Goal: Task Accomplishment & Management: Use online tool/utility

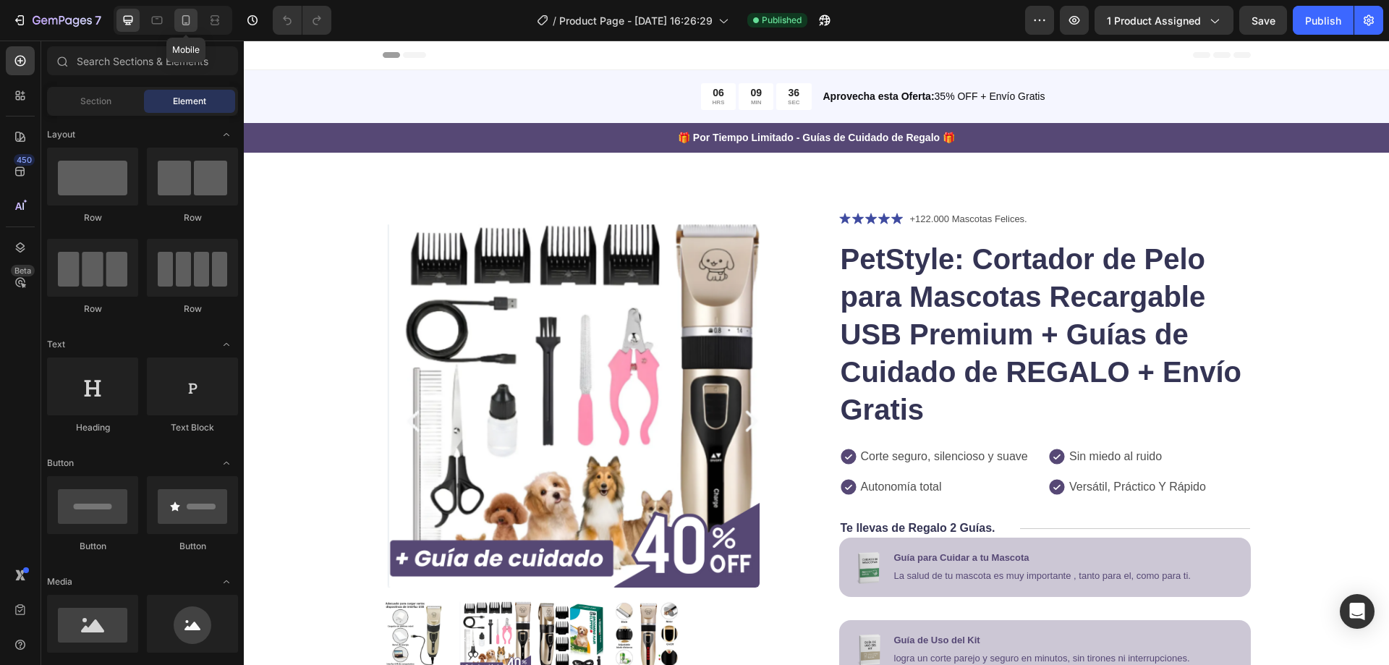
click at [184, 16] on icon at bounding box center [186, 20] width 8 height 10
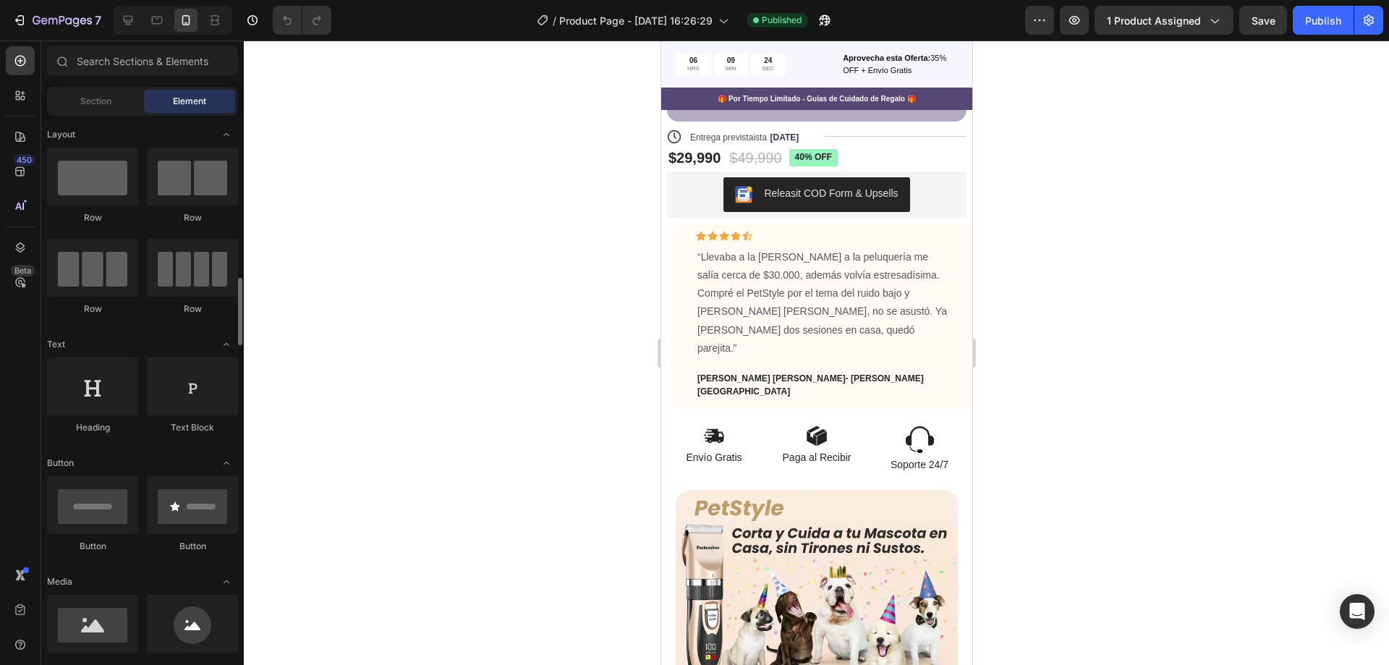
scroll to position [145, 0]
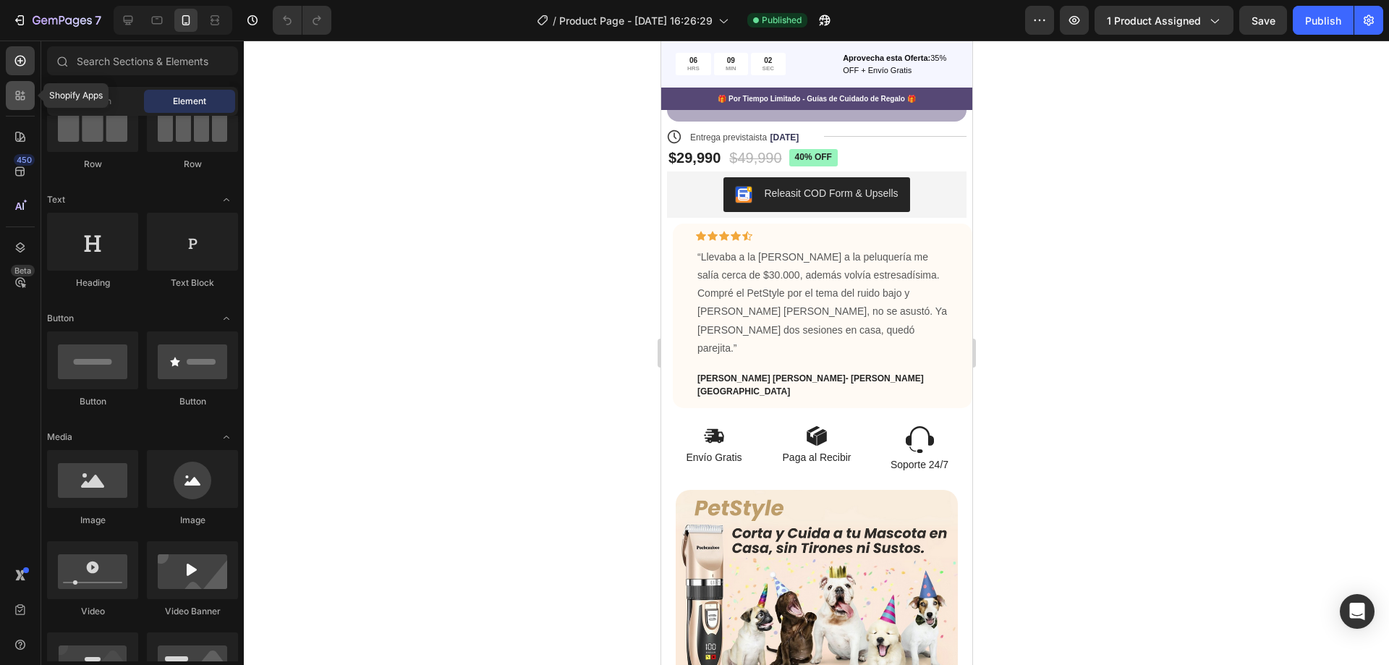
click at [29, 89] on div at bounding box center [20, 95] width 29 height 29
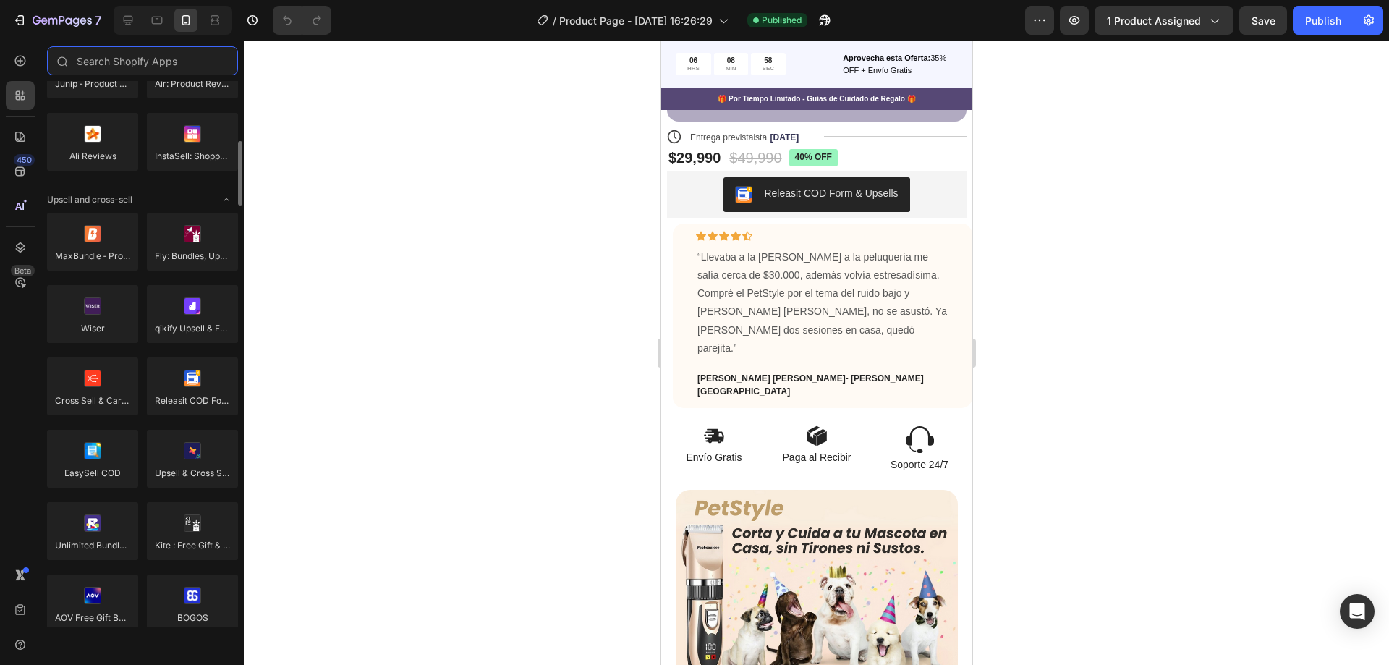
scroll to position [0, 0]
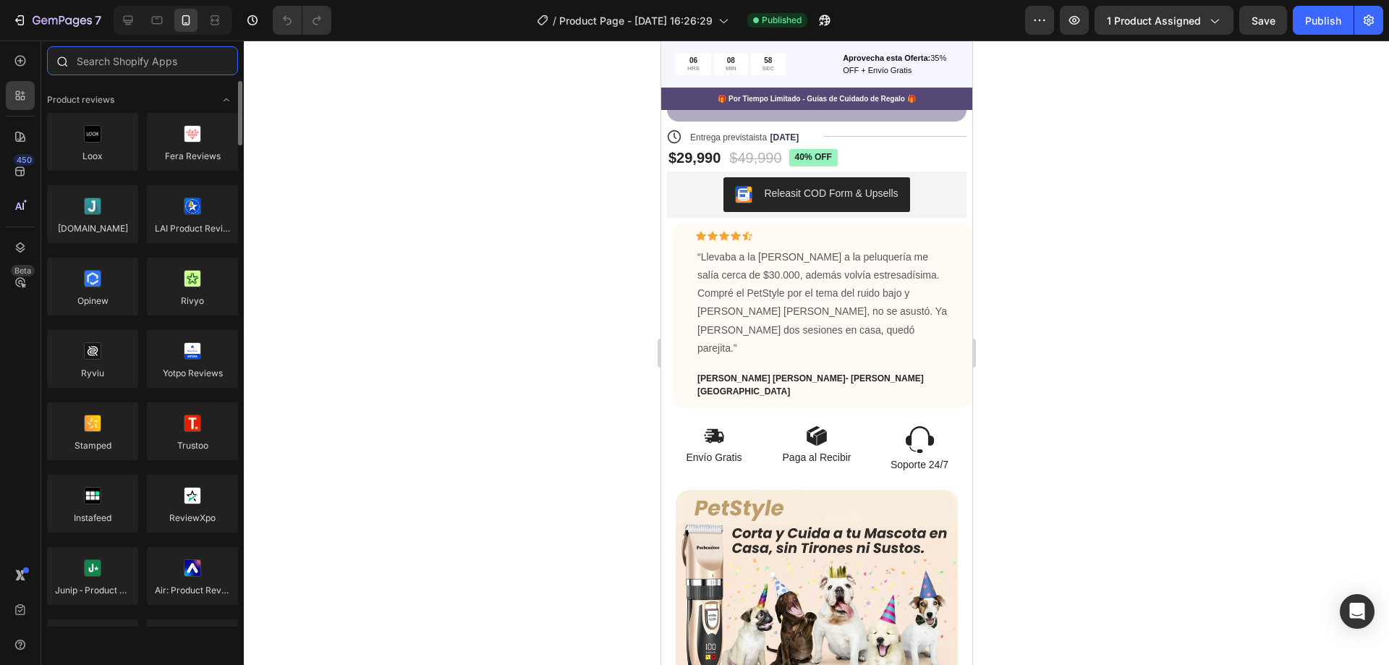
click at [137, 67] on input "text" at bounding box center [142, 60] width 191 height 29
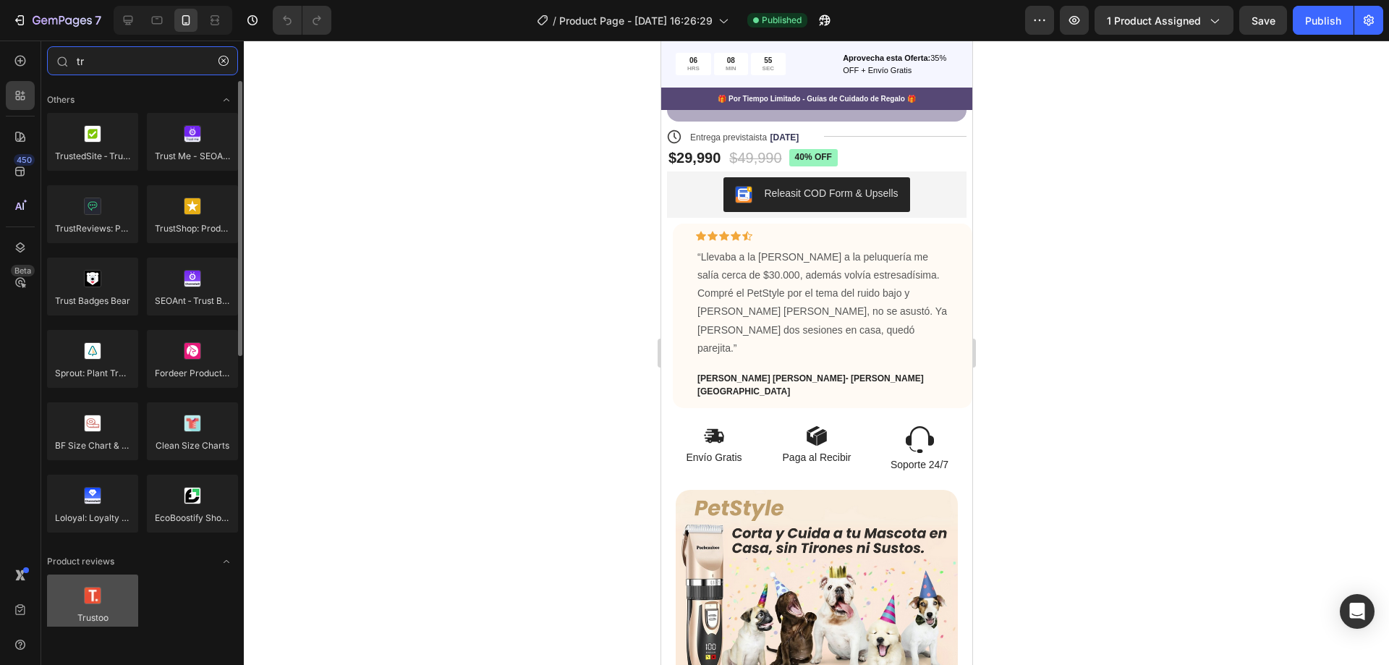
type input "tr"
click at [106, 608] on div at bounding box center [92, 603] width 91 height 58
click at [95, 605] on div at bounding box center [92, 603] width 91 height 58
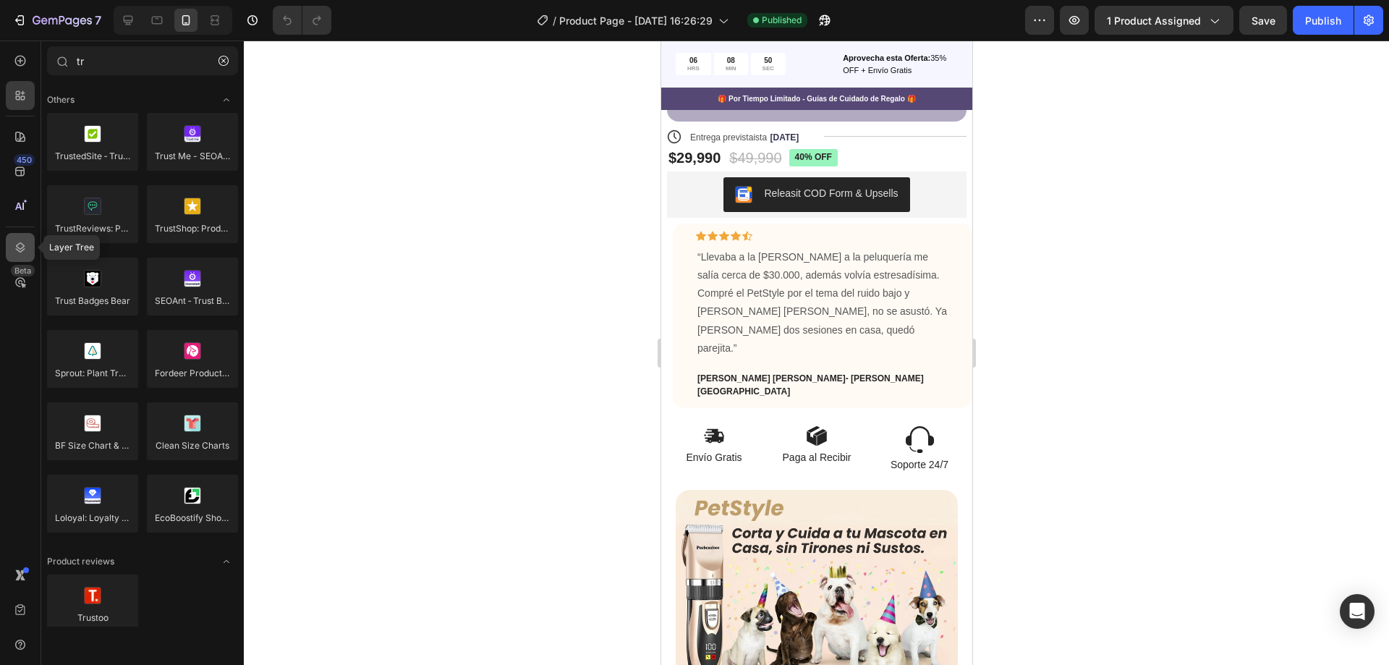
click at [16, 240] on icon at bounding box center [20, 247] width 14 height 14
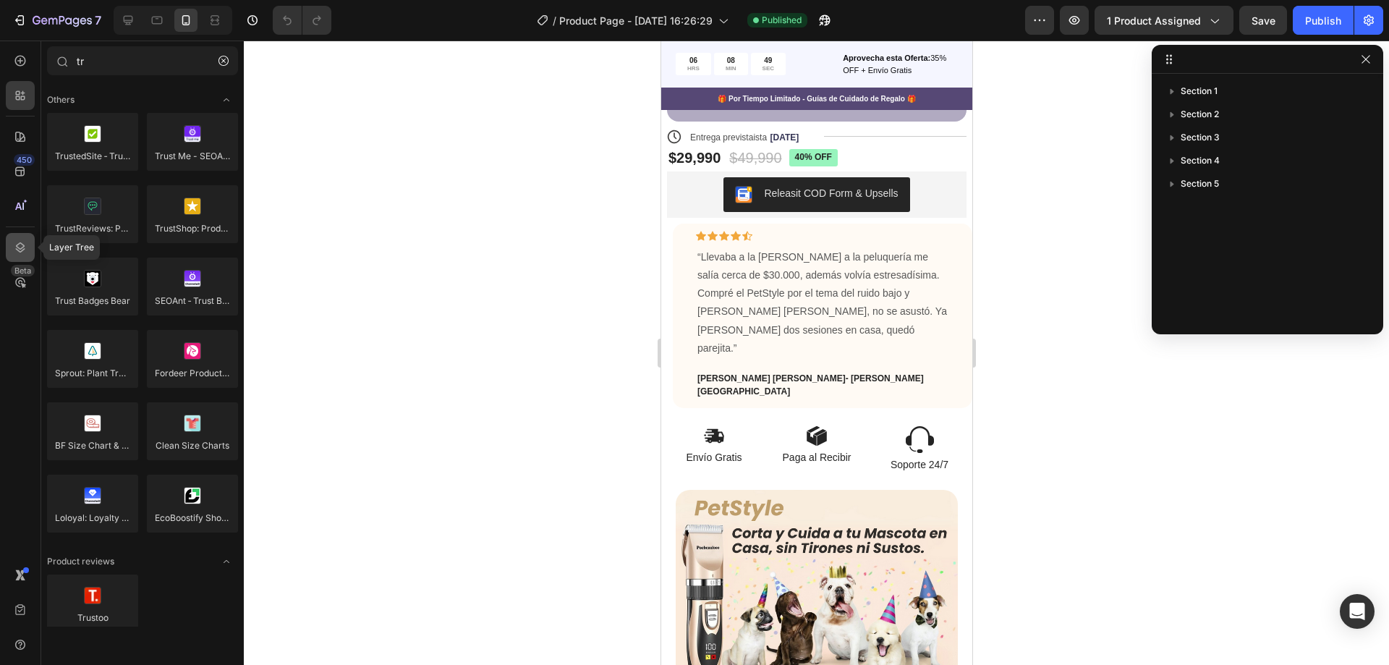
click at [16, 240] on icon at bounding box center [20, 247] width 14 height 14
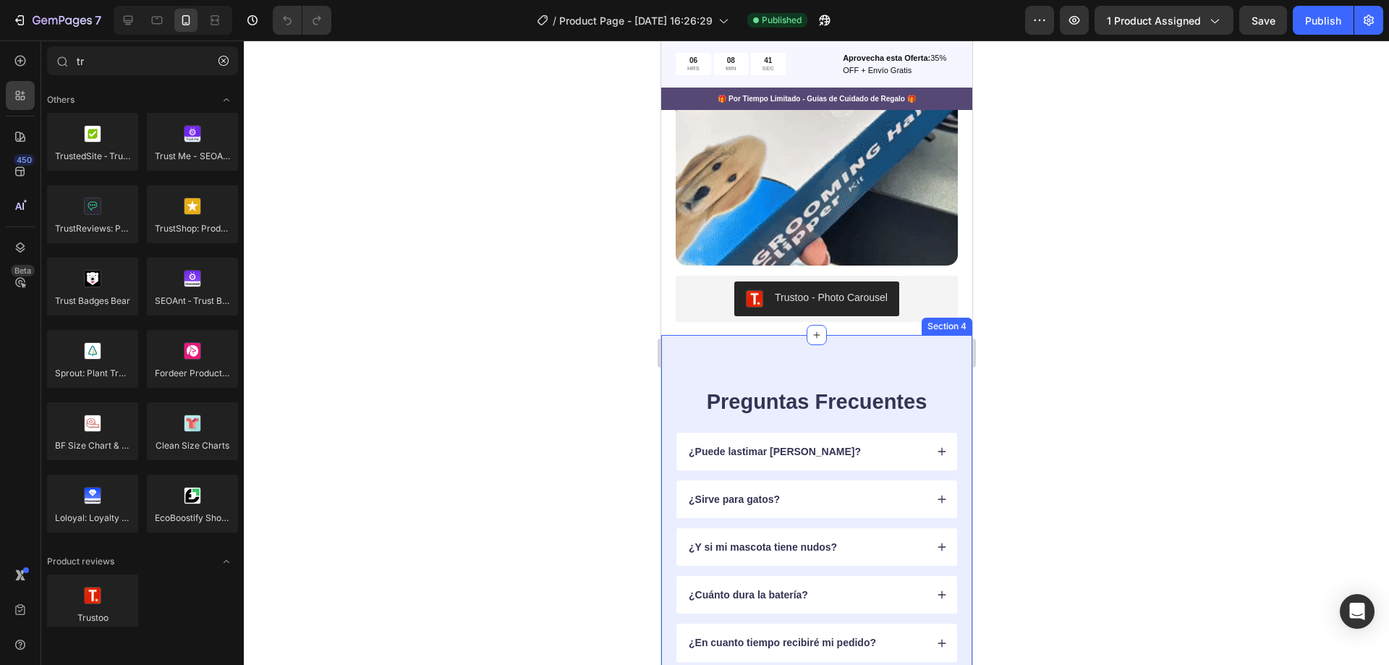
scroll to position [4051, 0]
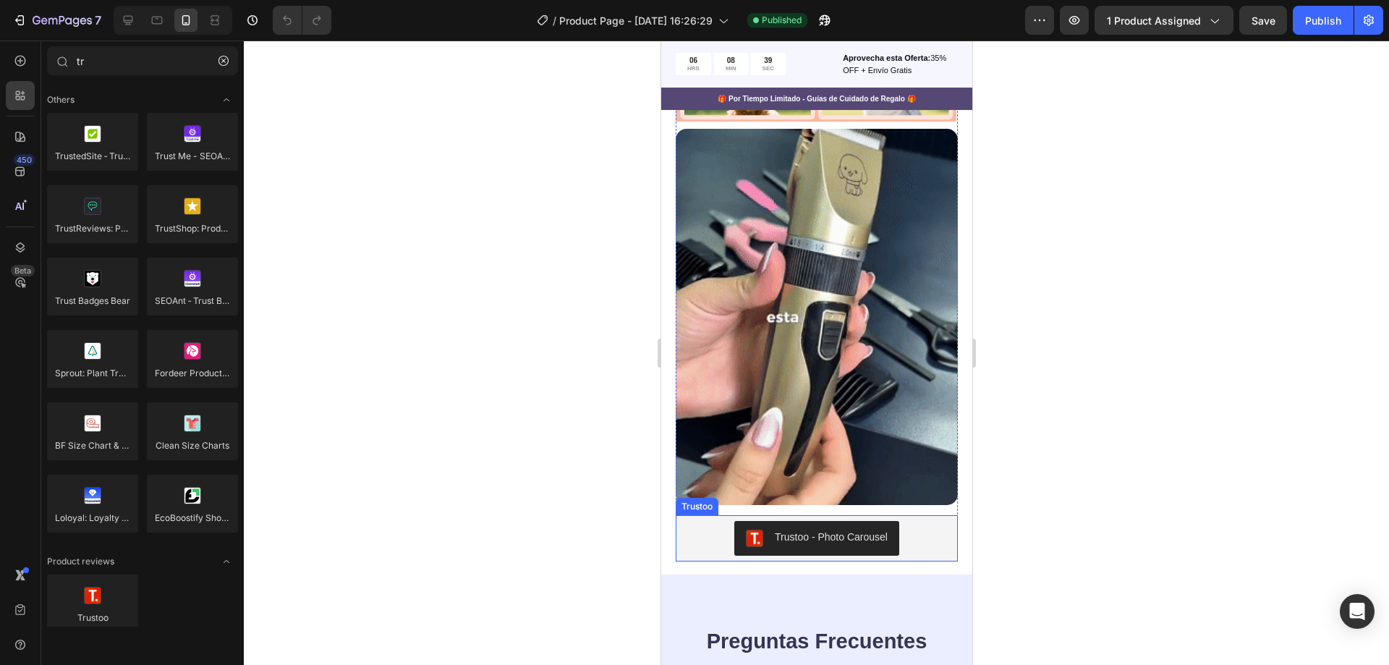
click at [901, 521] on div "Trustoo - Photo Carousel" at bounding box center [816, 538] width 271 height 35
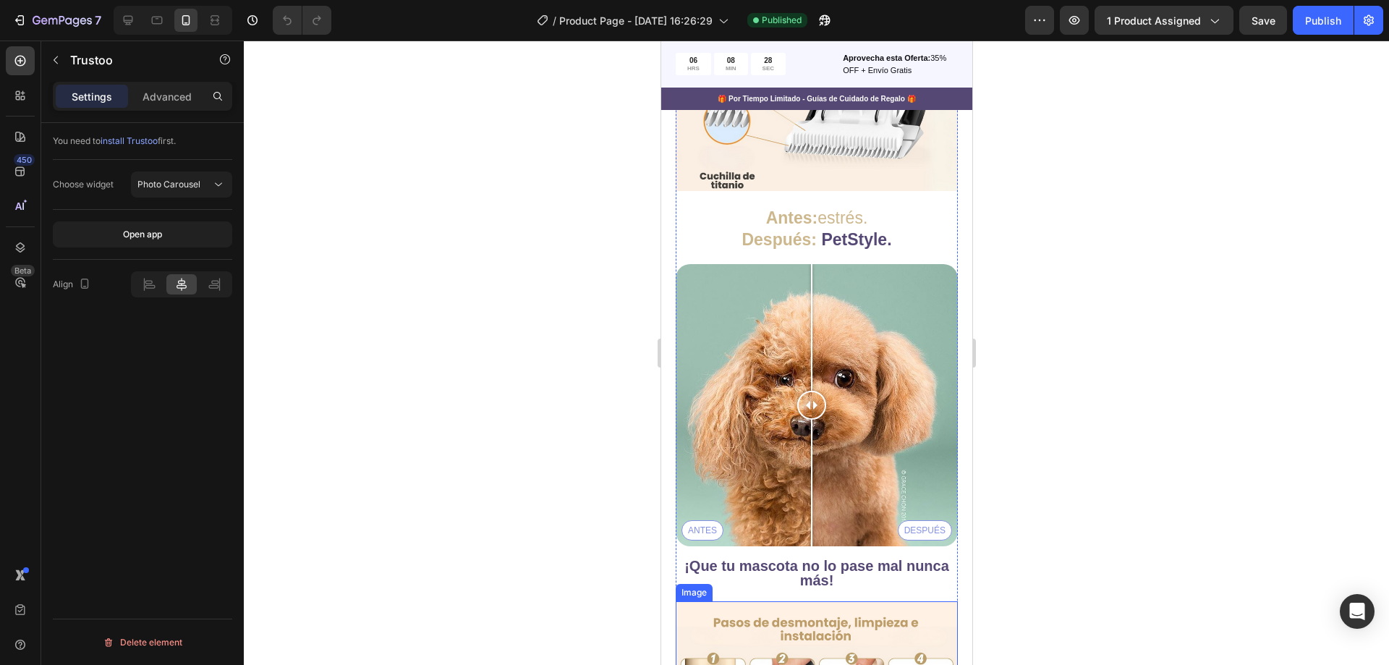
scroll to position [2978, 0]
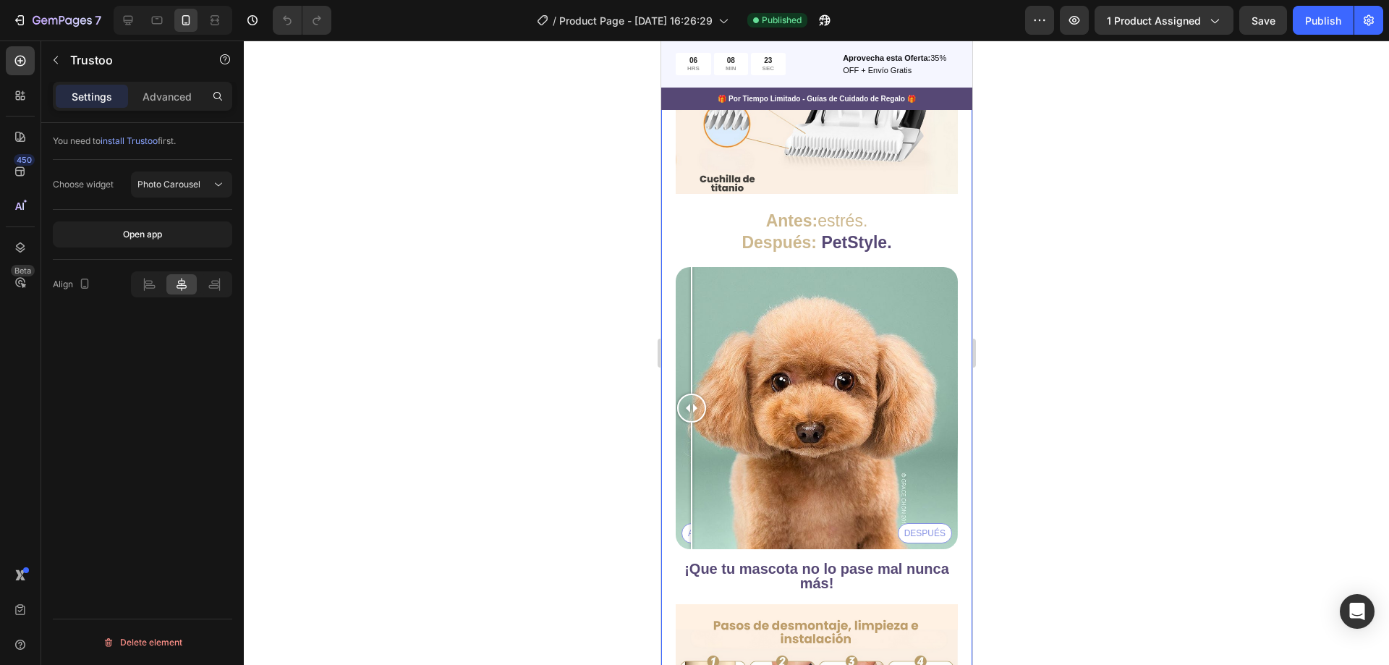
drag, startPoint x: 810, startPoint y: 330, endPoint x: 626, endPoint y: 371, distance: 188.3
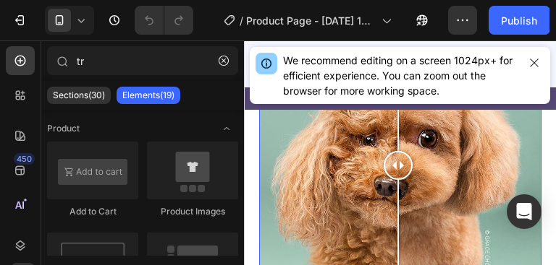
scroll to position [3224, 0]
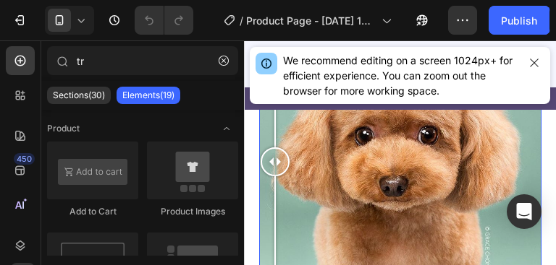
drag, startPoint x: 395, startPoint y: 134, endPoint x: 240, endPoint y: 142, distance: 155.0
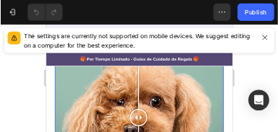
scroll to position [3190, 0]
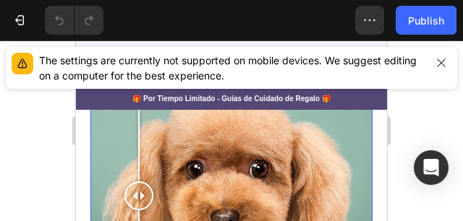
drag, startPoint x: 210, startPoint y: 166, endPoint x: 222, endPoint y: 162, distance: 12.8
click at [130, 182] on div at bounding box center [138, 196] width 29 height 29
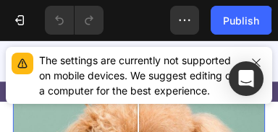
click at [194, 63] on div "The settings are currently not supported on mobile devices. We suggest editing …" at bounding box center [139, 76] width 201 height 46
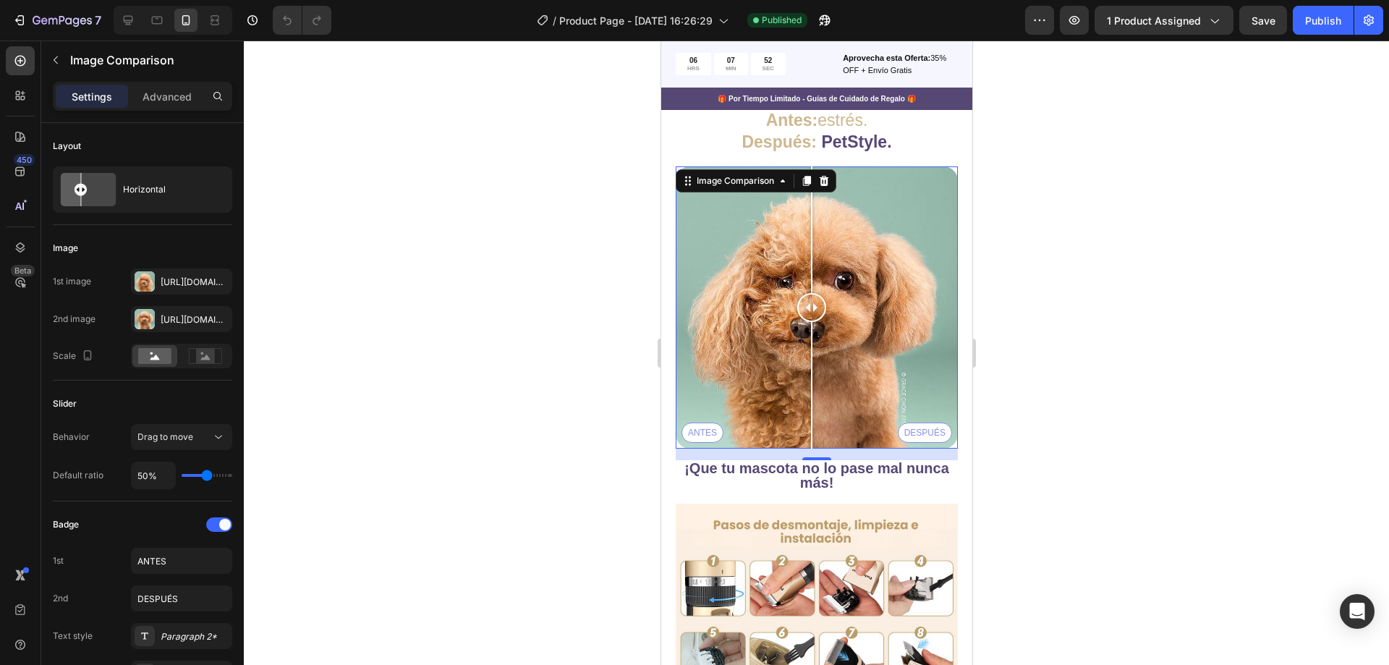
scroll to position [3045, 0]
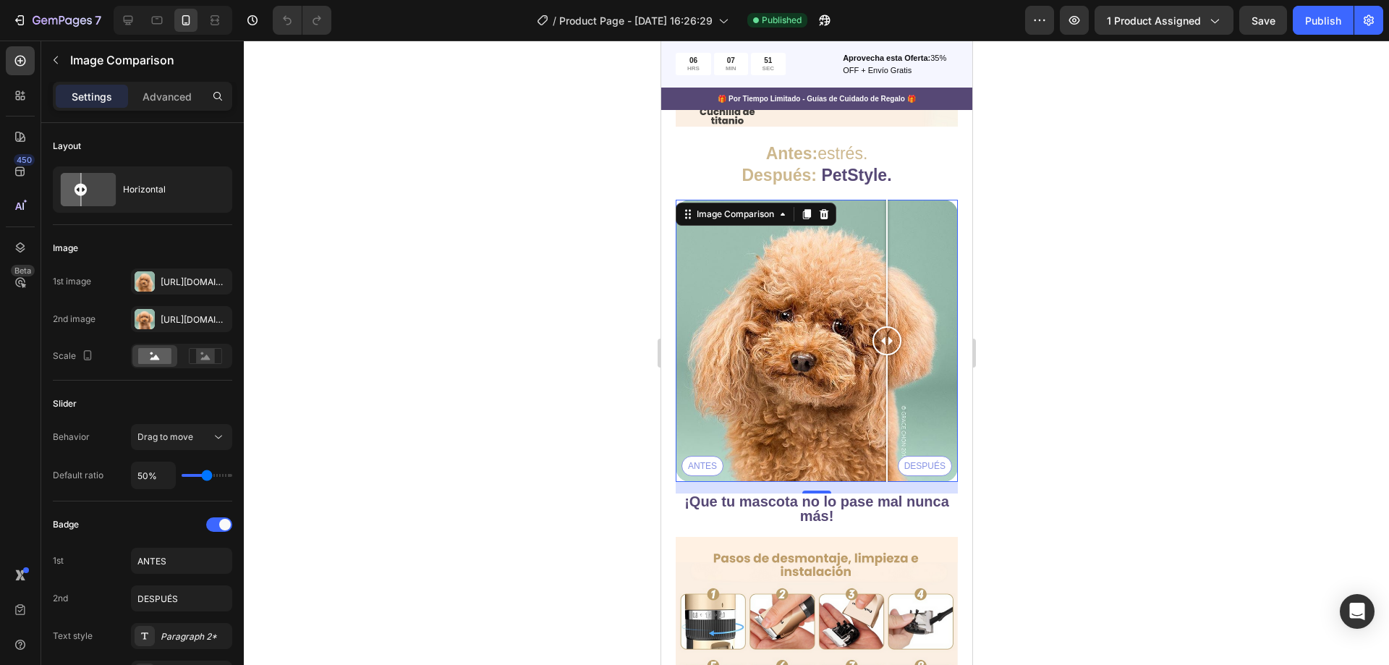
drag, startPoint x: 809, startPoint y: 255, endPoint x: 921, endPoint y: 258, distance: 111.4
click at [901, 276] on div at bounding box center [886, 341] width 29 height 282
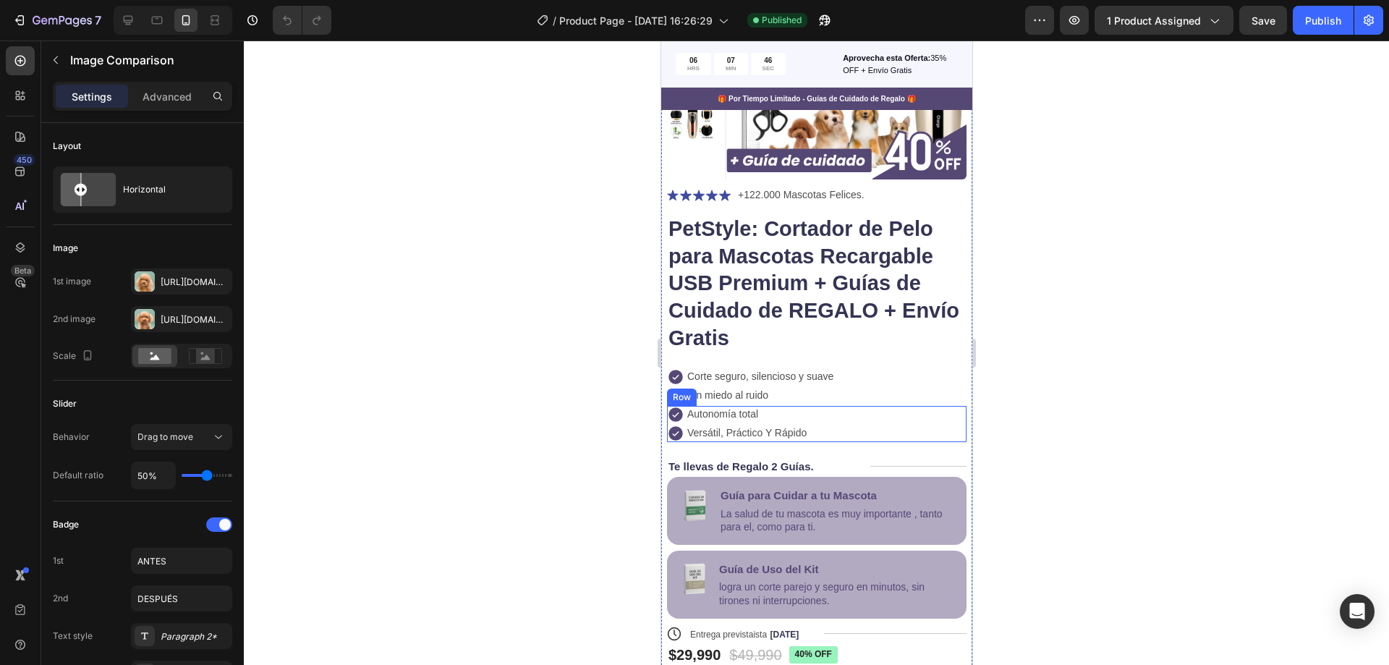
scroll to position [516, 0]
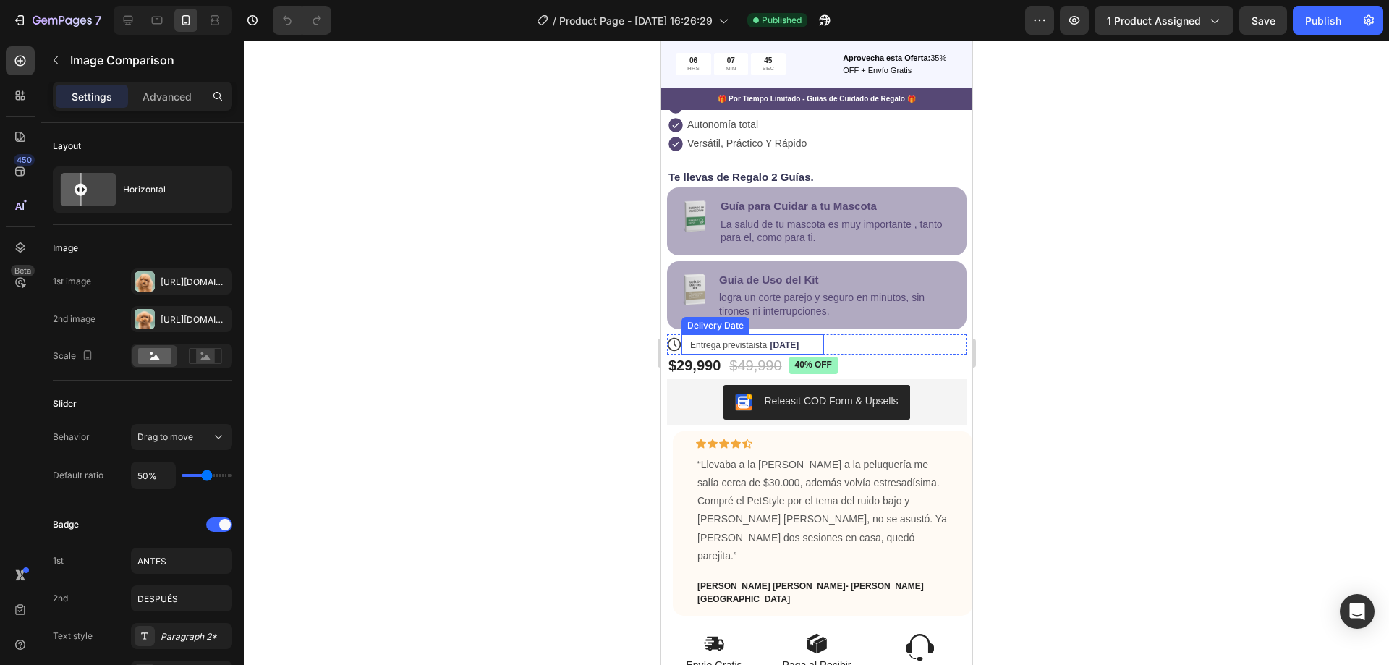
click at [796, 341] on div "Entrega previstaista [DATE]" at bounding box center [745, 344] width 115 height 20
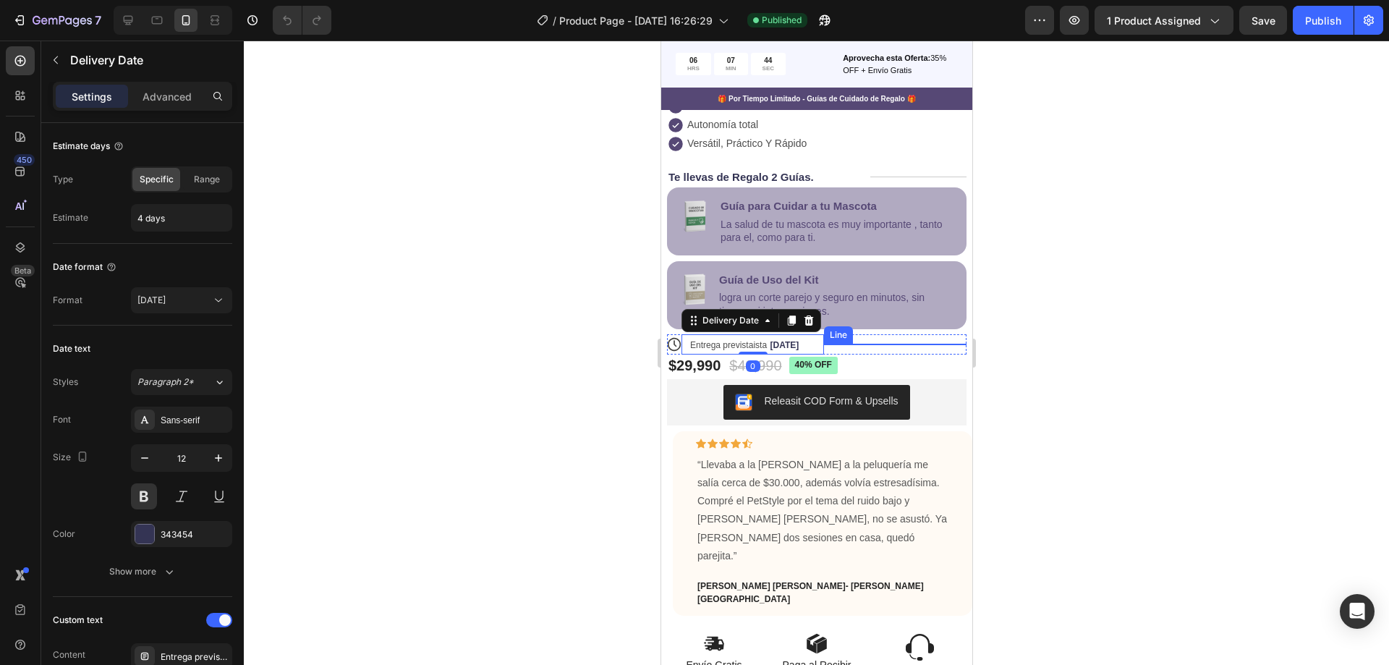
click at [877, 344] on div "Title Line" at bounding box center [894, 344] width 142 height 1
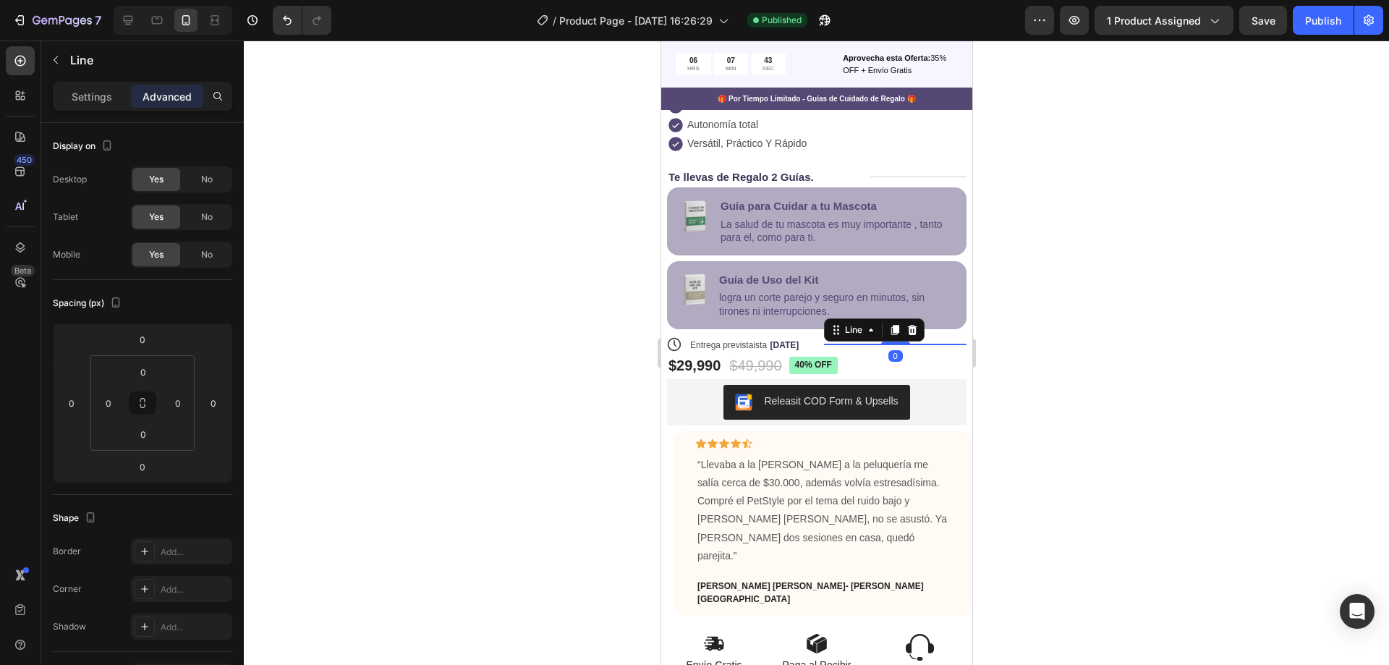
click at [839, 354] on div "Title Line 0" at bounding box center [894, 344] width 142 height 20
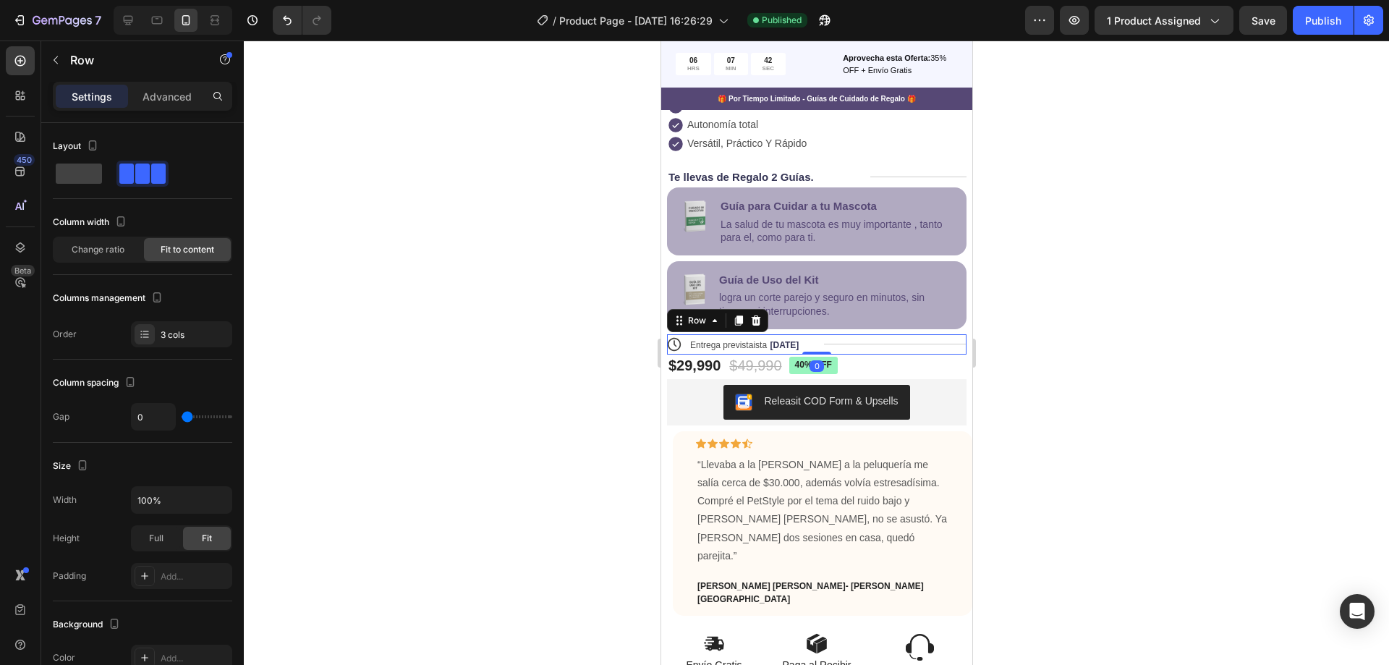
click at [853, 349] on div "Title Line" at bounding box center [894, 344] width 142 height 20
click at [929, 354] on div "Title Line" at bounding box center [894, 344] width 142 height 20
click at [1071, 401] on div at bounding box center [816, 353] width 1145 height 624
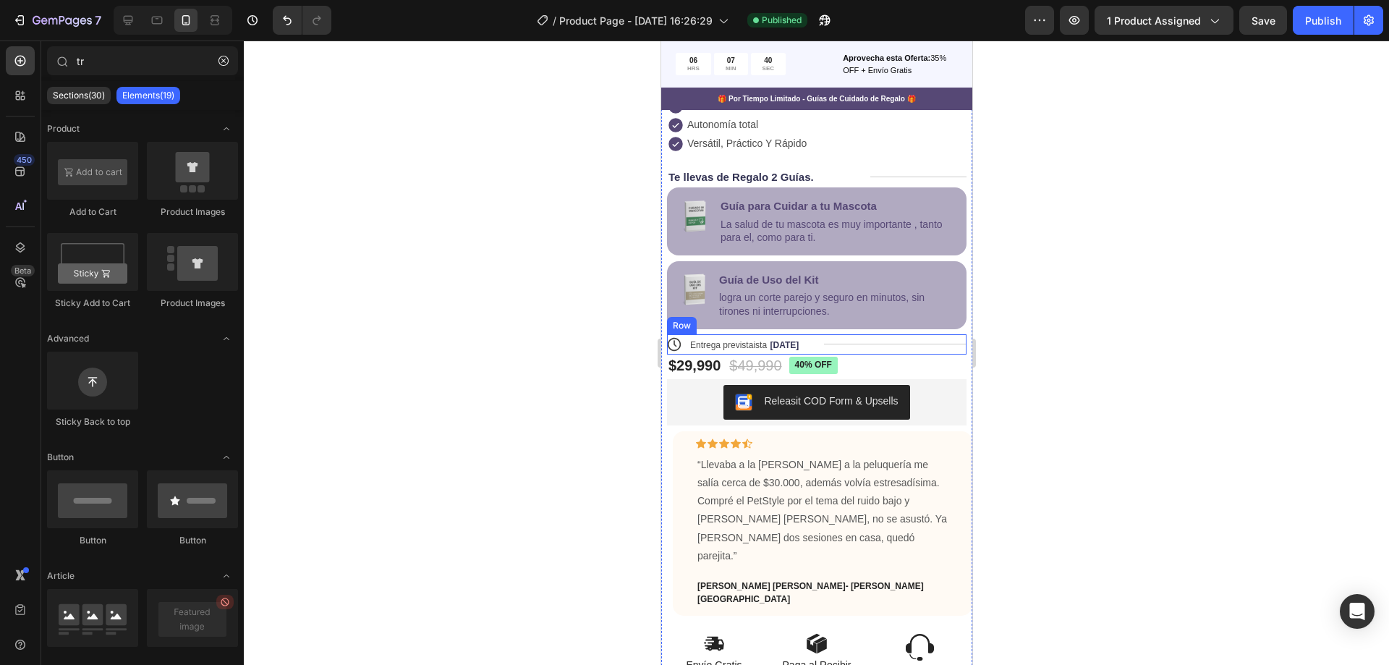
click at [877, 347] on div "Title Line" at bounding box center [894, 344] width 142 height 20
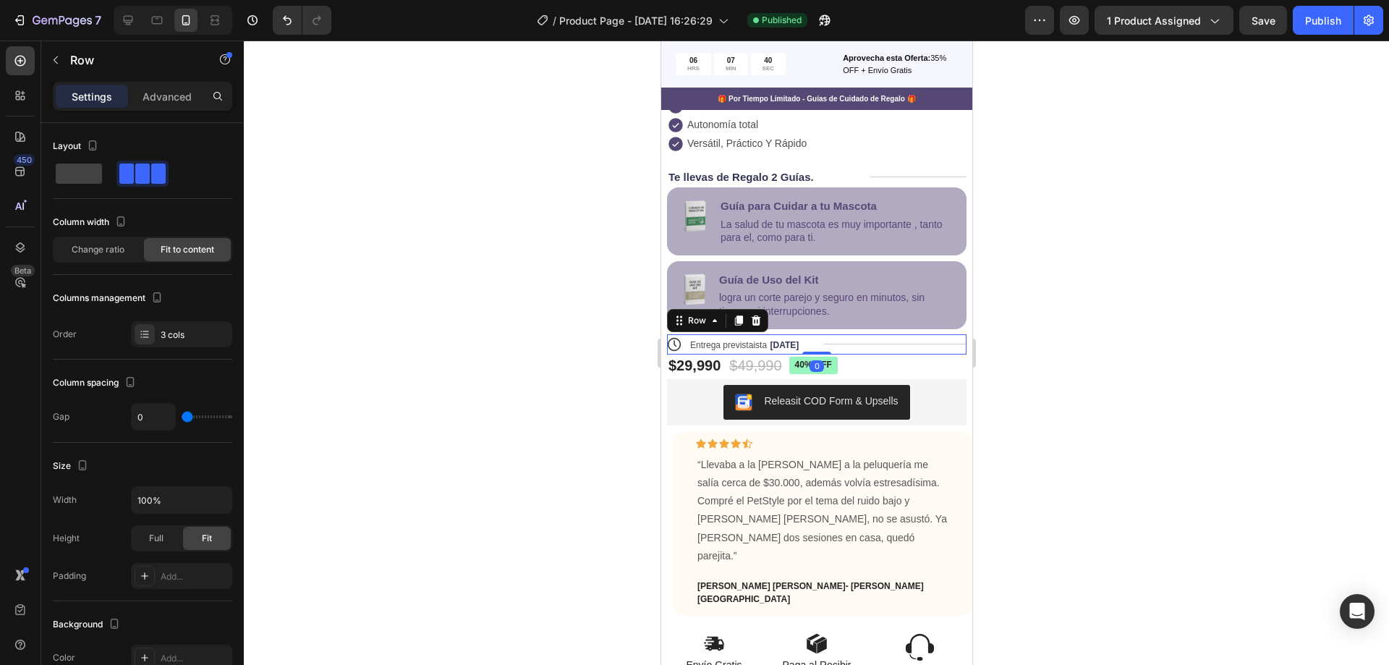
click at [872, 354] on div "Title Line" at bounding box center [894, 344] width 142 height 20
click at [870, 354] on div "Title Line" at bounding box center [894, 344] width 142 height 20
click at [870, 348] on div "Title Line" at bounding box center [894, 344] width 142 height 20
click at [1093, 310] on div at bounding box center [816, 353] width 1145 height 624
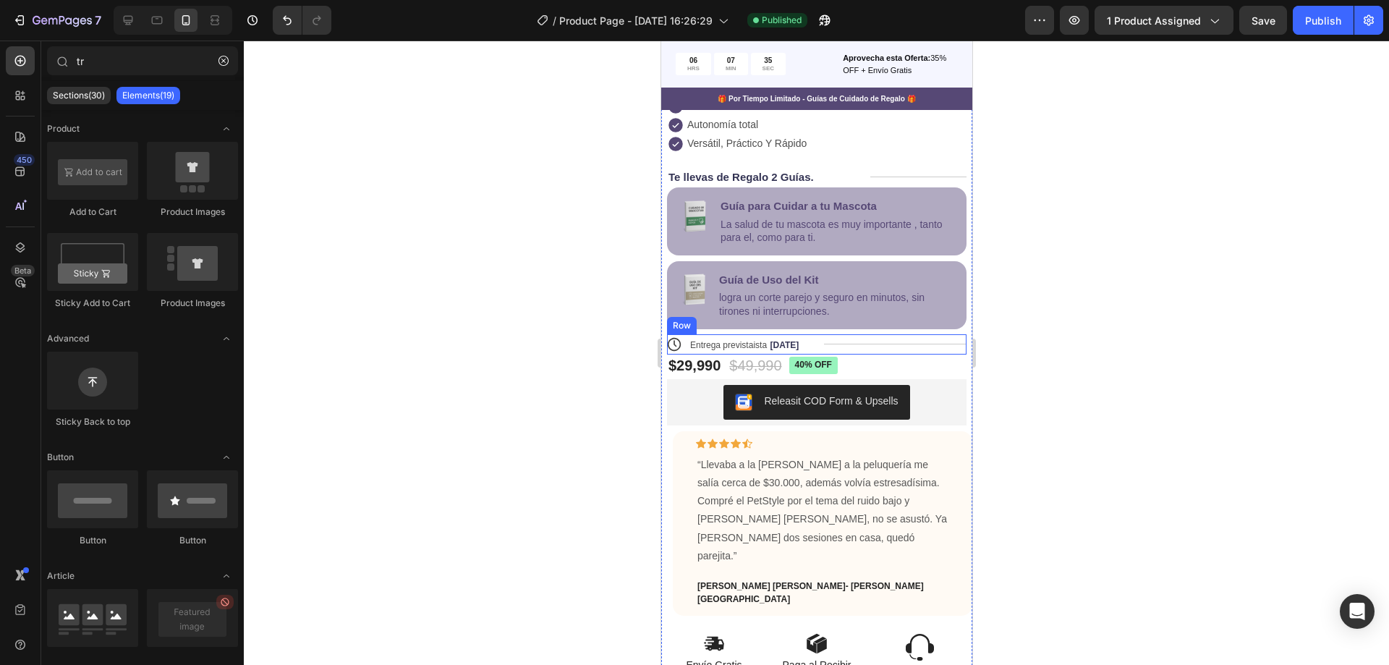
click at [880, 349] on div "Title Line" at bounding box center [894, 344] width 142 height 20
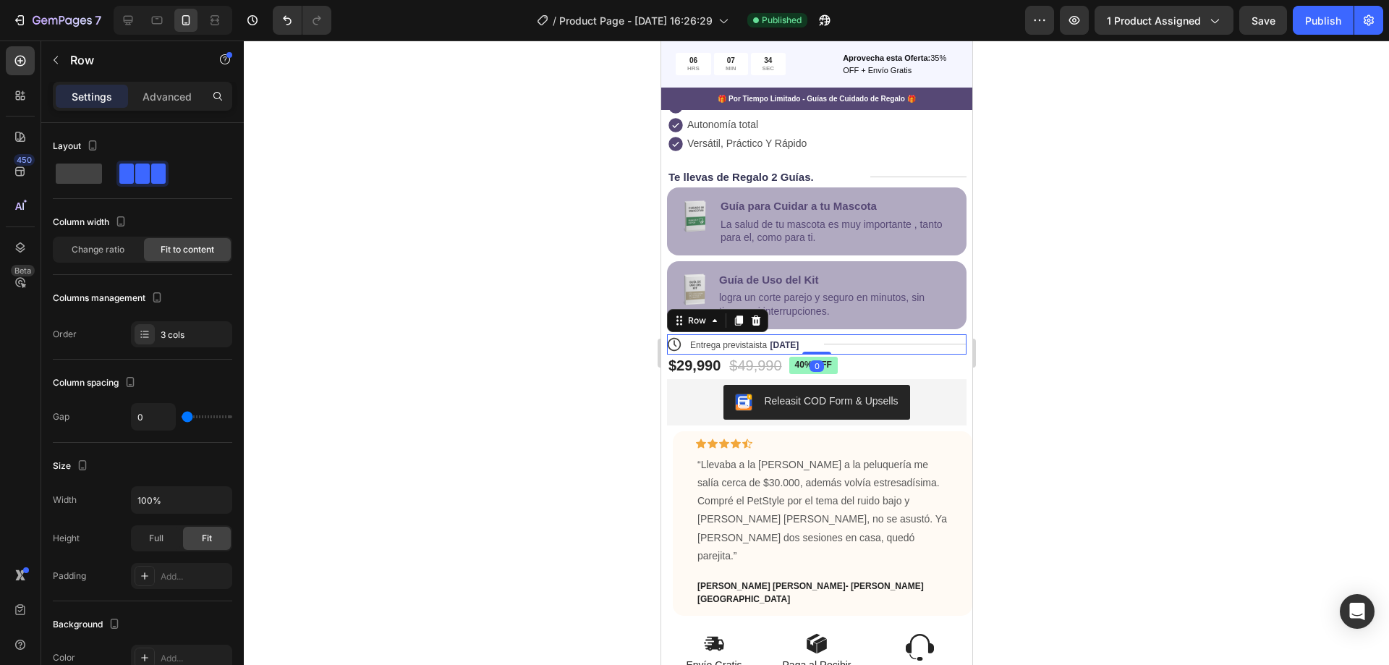
click at [884, 354] on div "Title Line" at bounding box center [894, 344] width 142 height 20
click at [883, 352] on div "Title Line" at bounding box center [894, 344] width 142 height 20
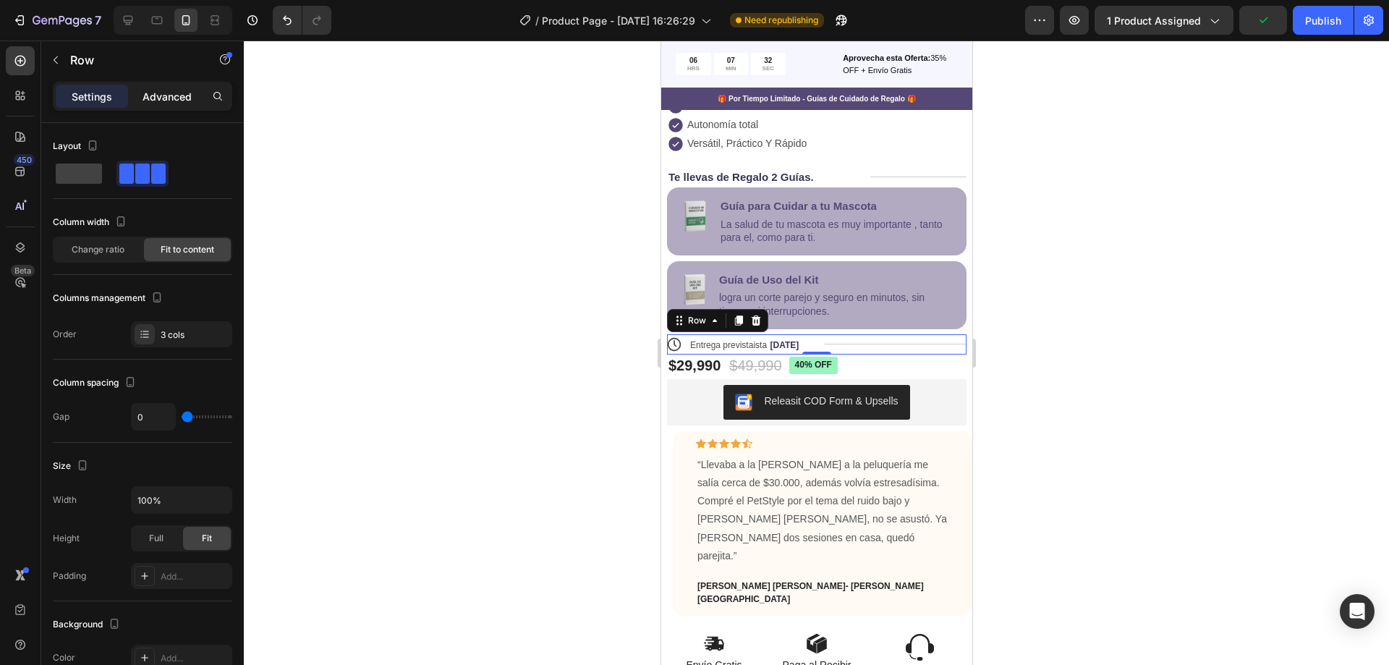
click at [135, 97] on div "Advanced" at bounding box center [167, 96] width 72 height 23
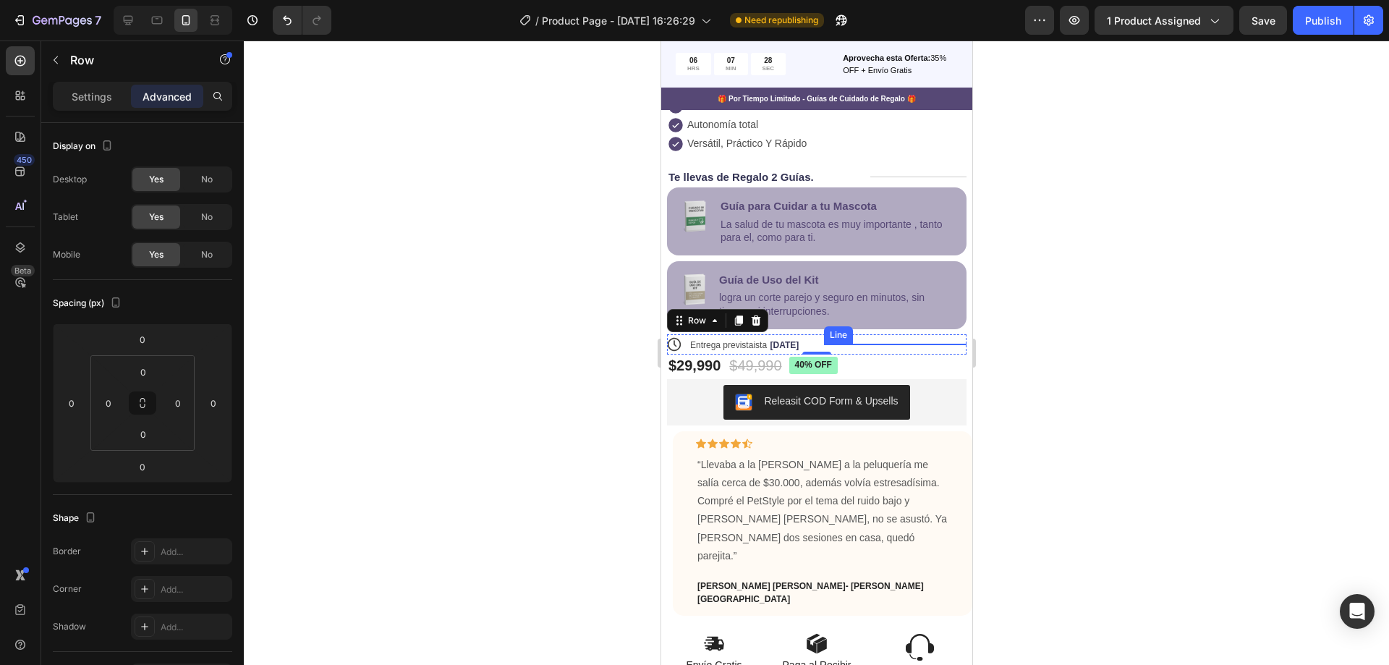
click at [823, 344] on div "Title Line" at bounding box center [894, 344] width 142 height 1
click at [816, 349] on div "Entrega previstaista [DATE] Delivery Date" at bounding box center [752, 344] width 142 height 20
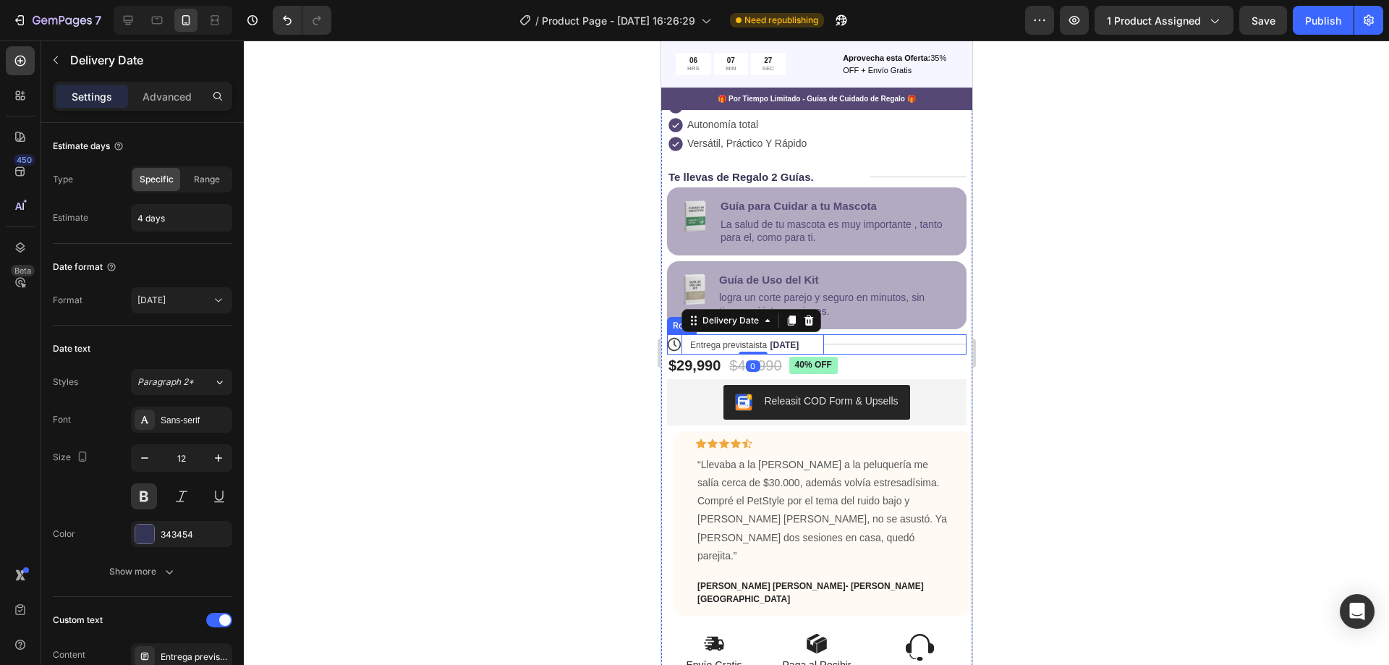
click at [853, 349] on div "Title Line" at bounding box center [894, 344] width 142 height 20
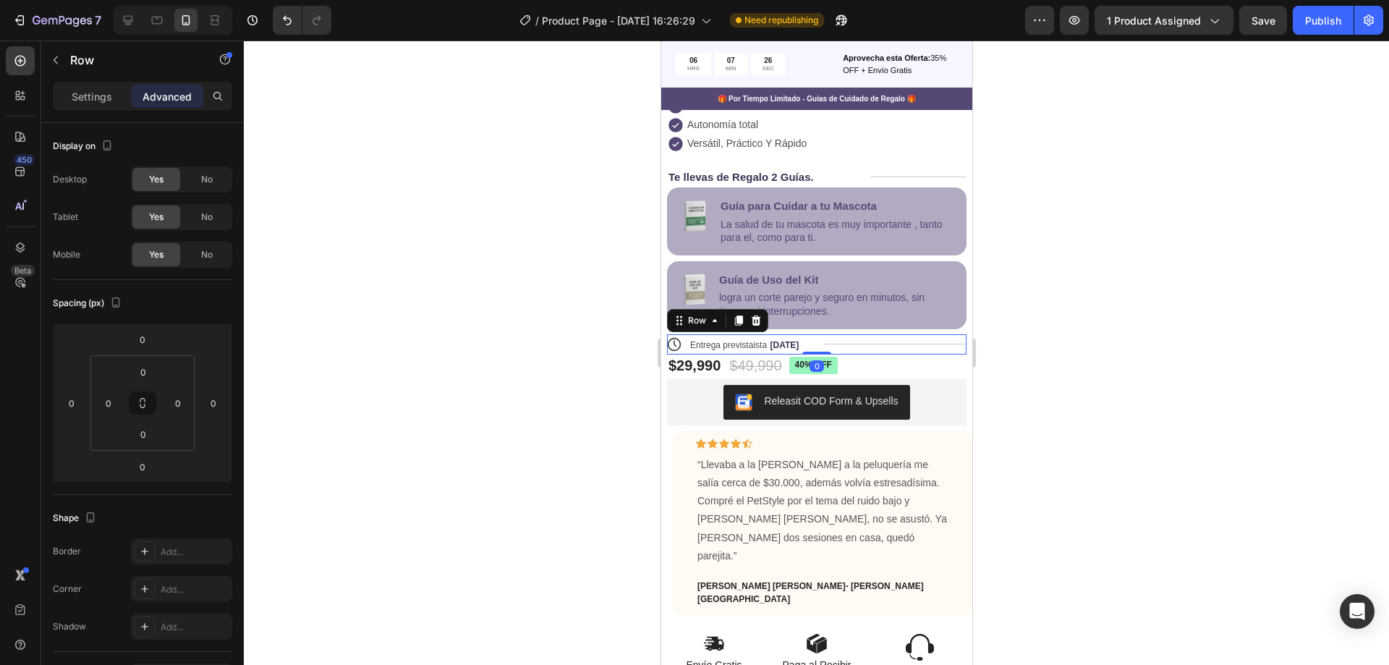
click at [789, 349] on div "Entrega previstaista [DATE]" at bounding box center [745, 344] width 115 height 20
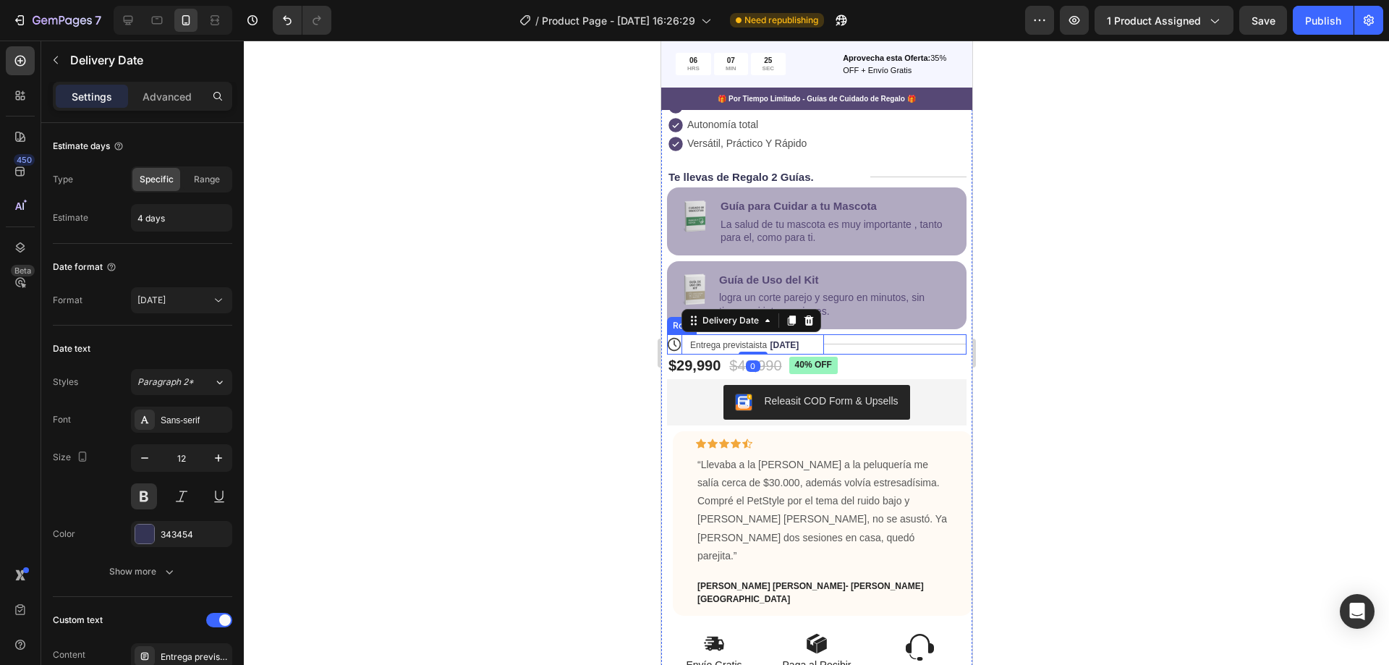
click at [834, 349] on div "Title Line" at bounding box center [894, 344] width 142 height 20
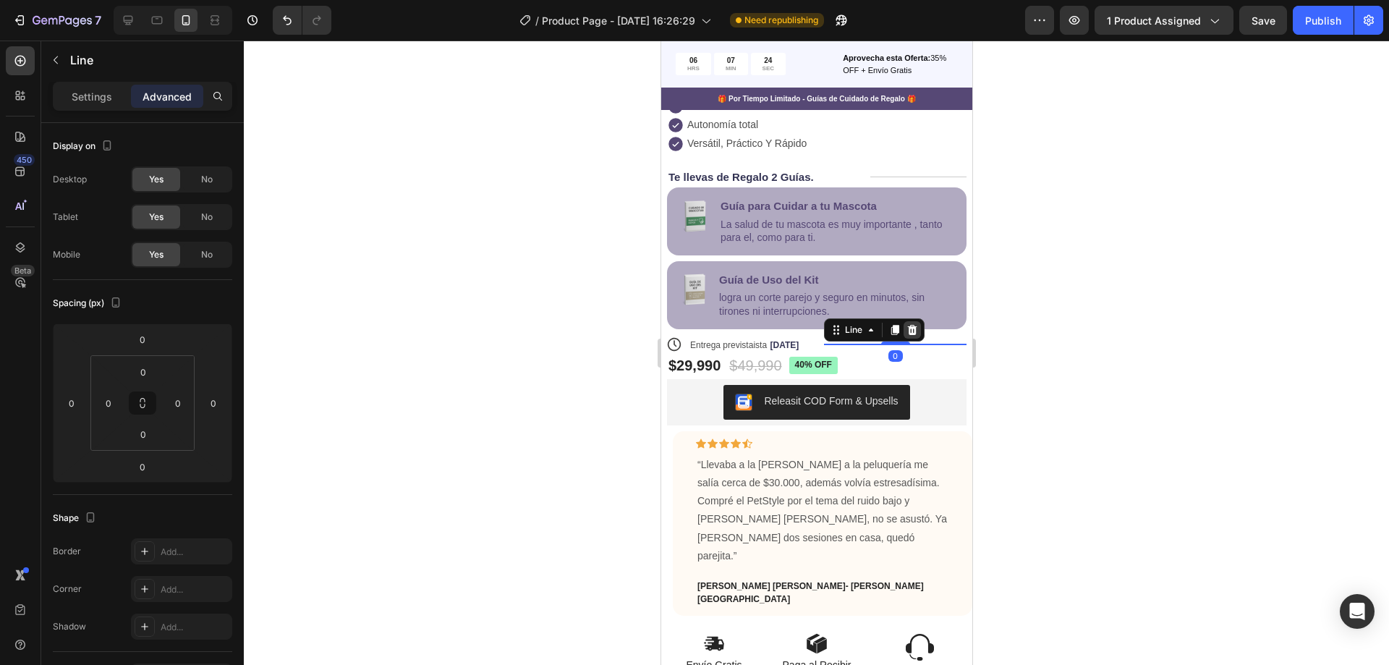
click at [906, 336] on icon at bounding box center [912, 330] width 12 height 12
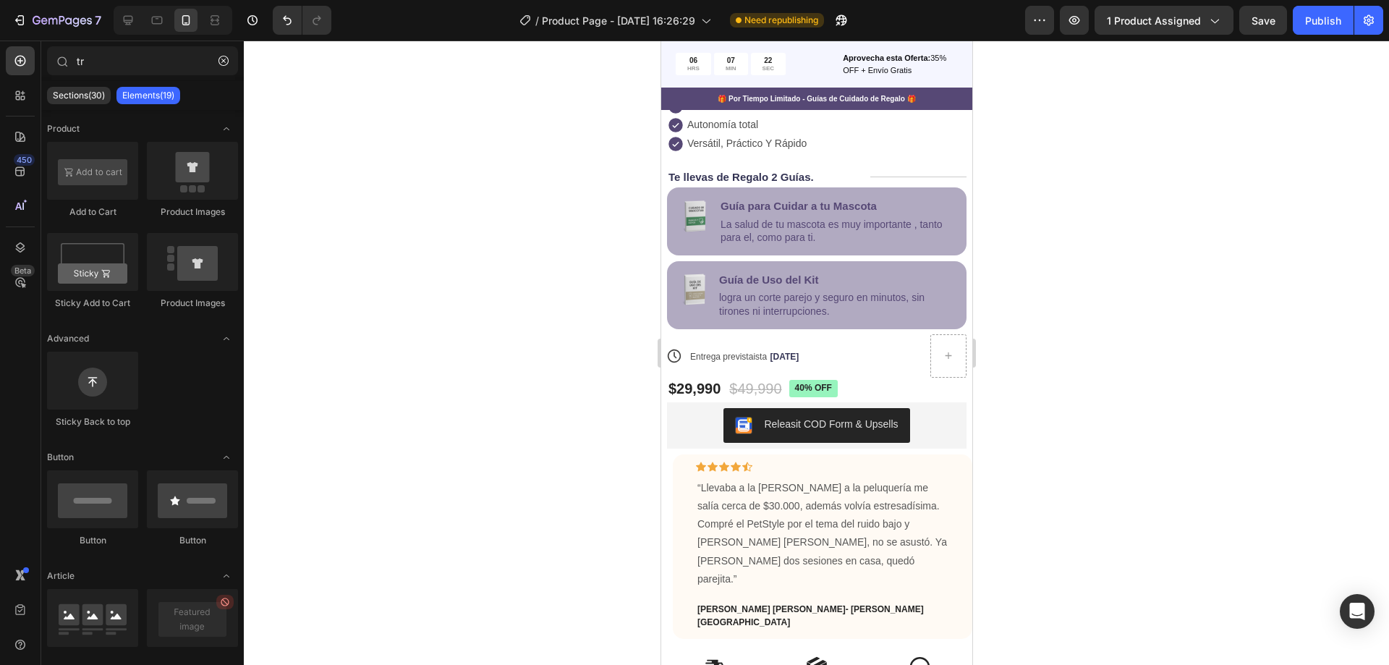
click at [1066, 321] on div at bounding box center [816, 353] width 1145 height 624
click at [1312, 22] on div "Publish" at bounding box center [1323, 20] width 36 height 15
click at [759, 352] on span "Entrega previstaista" at bounding box center [727, 357] width 77 height 10
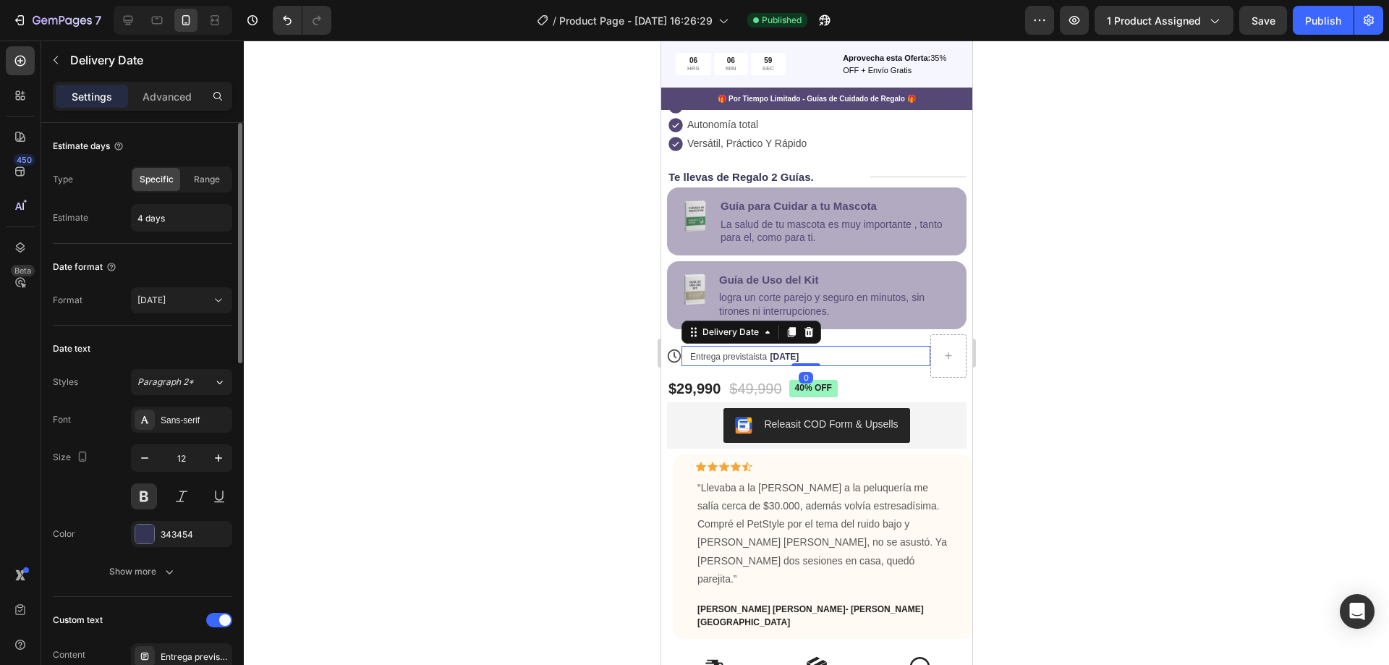
click at [158, 93] on p "Advanced" at bounding box center [166, 96] width 49 height 15
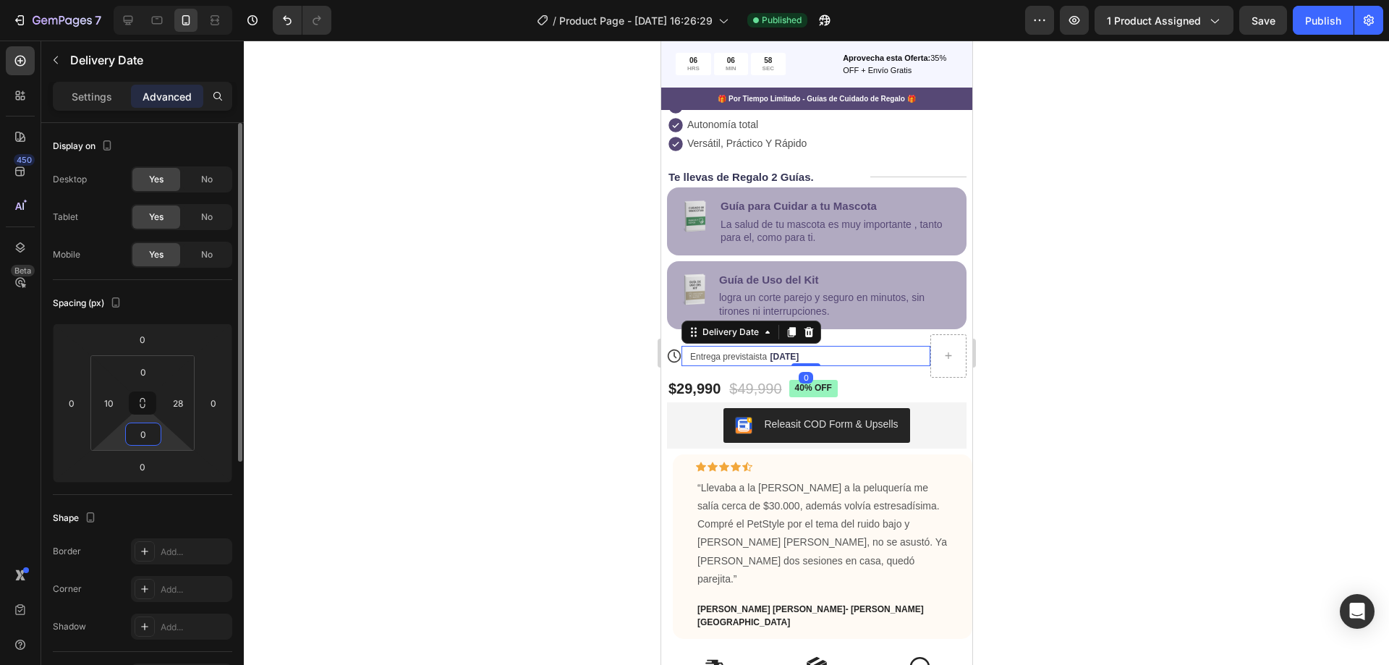
click at [142, 431] on input "0" at bounding box center [143, 434] width 29 height 22
type input "1"
click at [130, 476] on input "0" at bounding box center [142, 467] width 29 height 22
type input "0"
click at [142, 459] on input "0" at bounding box center [142, 467] width 29 height 22
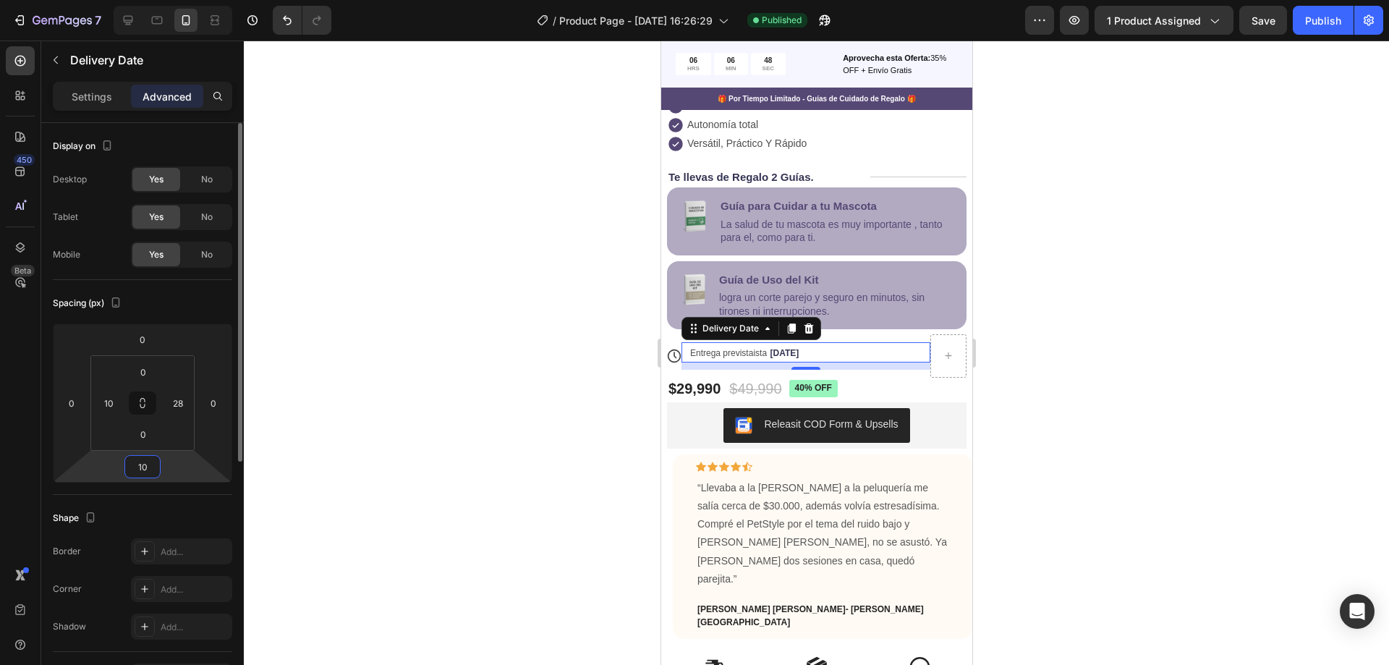
click at [156, 461] on input "10" at bounding box center [142, 467] width 29 height 22
type input "12"
click at [1328, 16] on div "Publish" at bounding box center [1323, 20] width 36 height 15
